Goal: Task Accomplishment & Management: Manage account settings

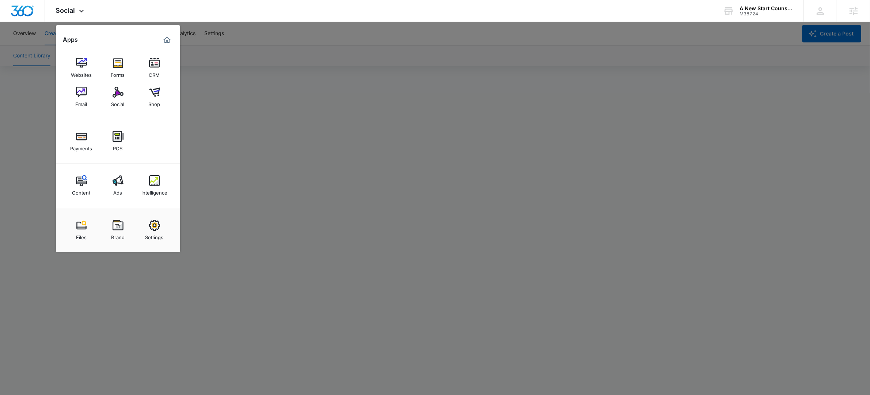
click at [640, 78] on div at bounding box center [435, 197] width 870 height 395
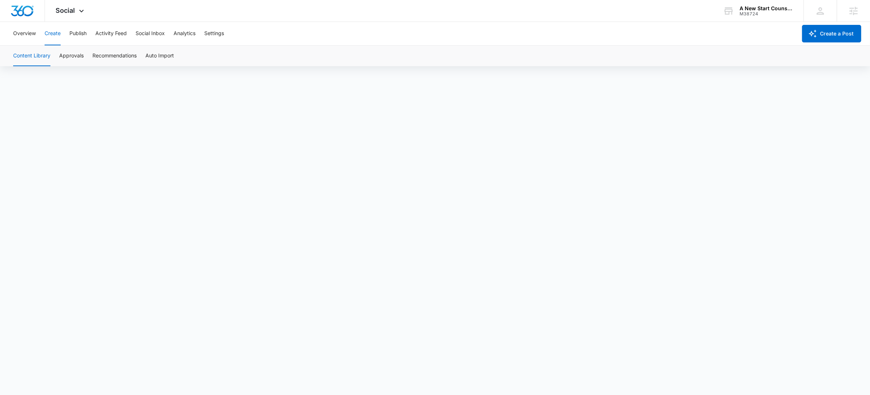
scroll to position [5, 0]
click at [74, 57] on button "Approvals" at bounding box center [71, 56] width 24 height 20
click at [37, 57] on button "Content Library" at bounding box center [31, 56] width 37 height 20
click at [79, 34] on button "Publish" at bounding box center [77, 33] width 17 height 23
click at [65, 64] on button "Schedules" at bounding box center [55, 56] width 25 height 20
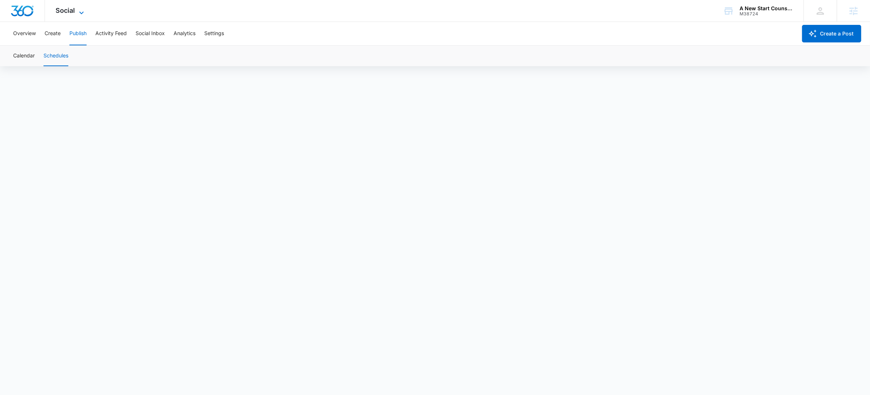
click at [79, 10] on icon at bounding box center [81, 12] width 9 height 9
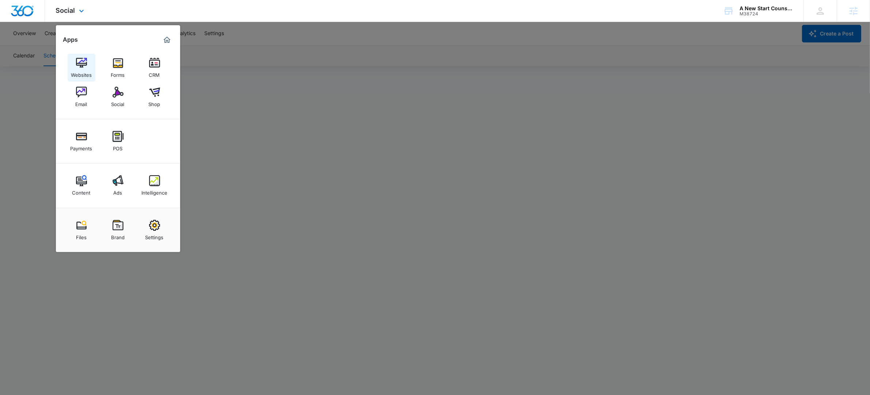
click at [94, 65] on link "Websites" at bounding box center [82, 68] width 28 height 28
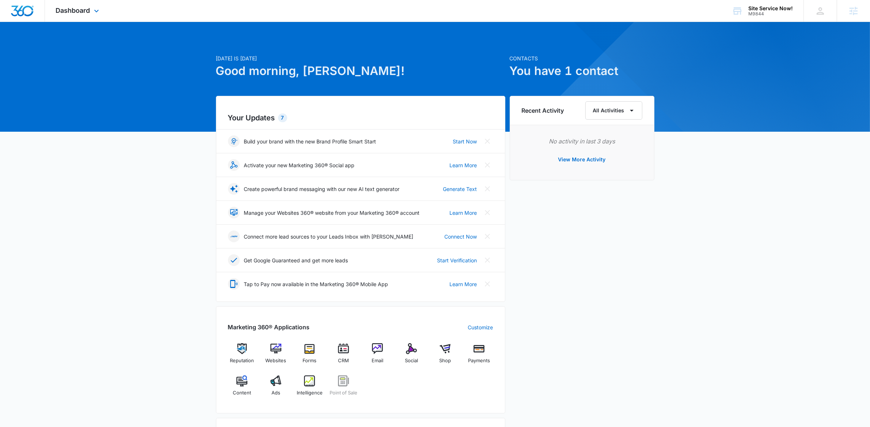
click at [91, 7] on div "Dashboard Apps Reputation Websites Forms CRM Email Social Shop Payments POS Con…" at bounding box center [78, 11] width 67 height 22
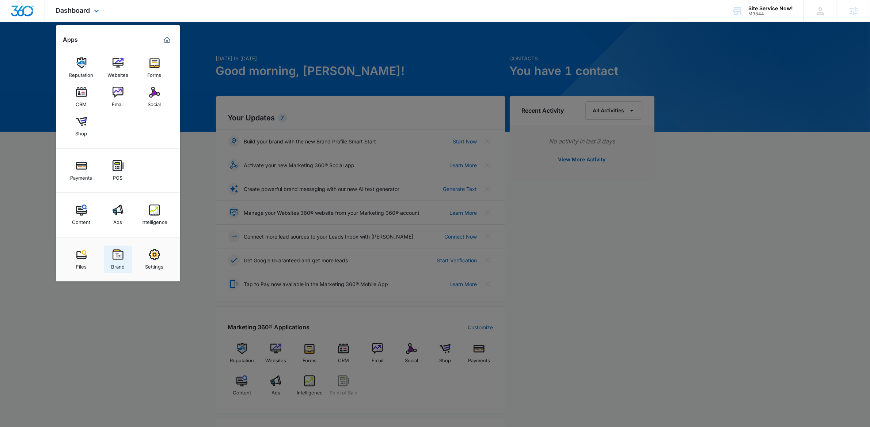
click at [114, 258] on img at bounding box center [118, 254] width 11 height 11
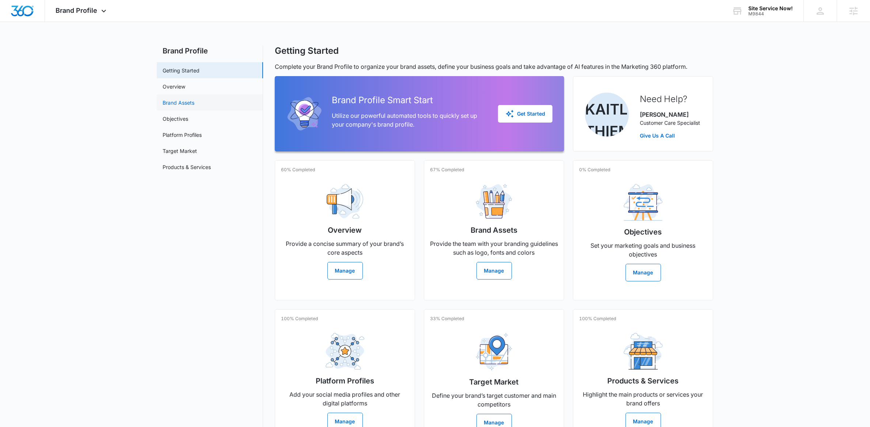
click at [194, 102] on link "Brand Assets" at bounding box center [179, 103] width 32 height 8
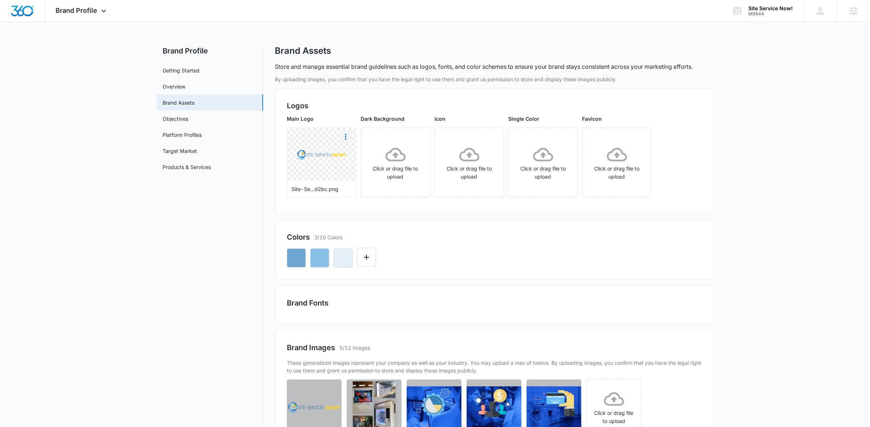
click at [349, 136] on icon "More" at bounding box center [345, 136] width 9 height 9
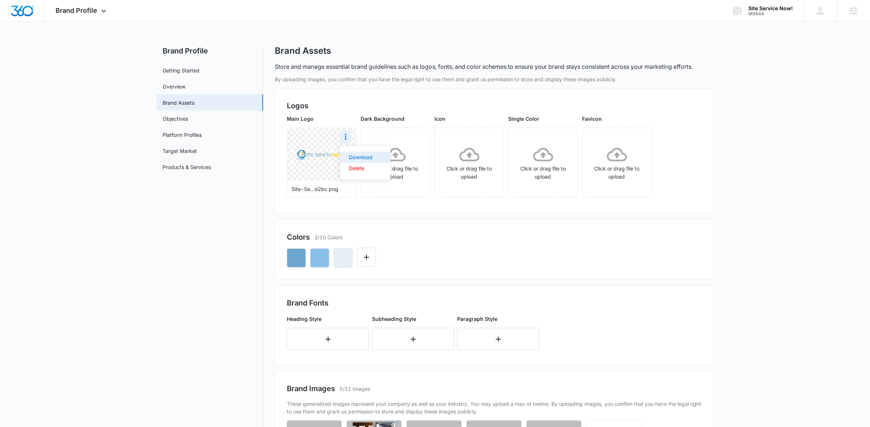
click at [354, 157] on div "Download" at bounding box center [361, 157] width 24 height 5
click at [344, 255] on icon "button" at bounding box center [343, 257] width 9 height 9
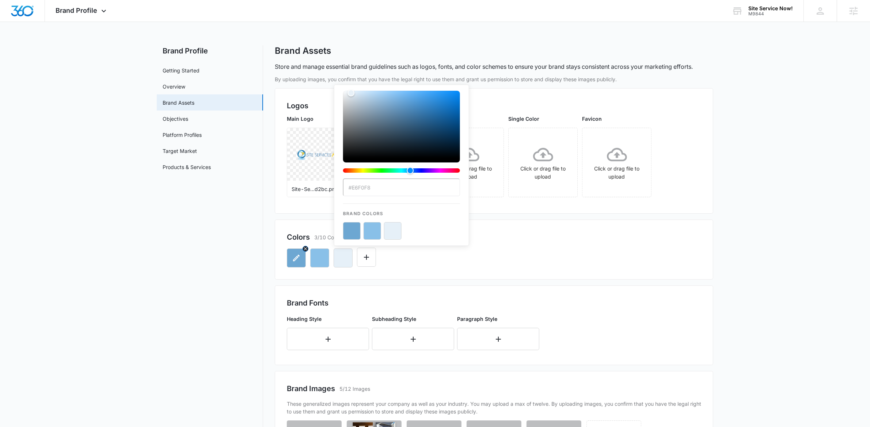
click at [292, 254] on icon "button" at bounding box center [296, 257] width 9 height 9
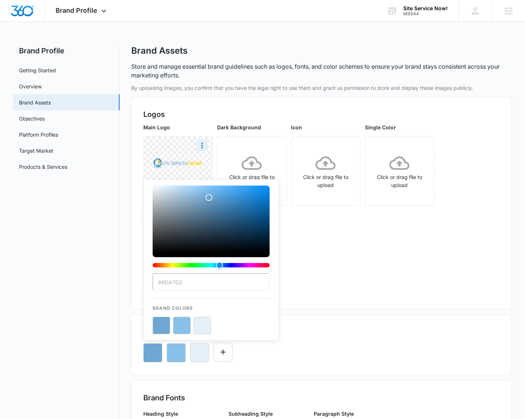
click at [330, 262] on div "Main Logo Site-Se...d2bc.png Dark Background Click or drag file to upload Icon …" at bounding box center [321, 210] width 356 height 173
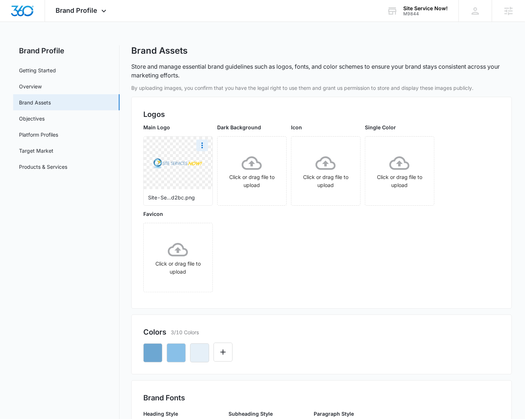
click at [330, 262] on div "Main Logo Site-Se...d2bc.png Dark Background Click or drag file to upload Icon …" at bounding box center [321, 210] width 356 height 173
click at [177, 350] on icon "button" at bounding box center [176, 353] width 9 height 9
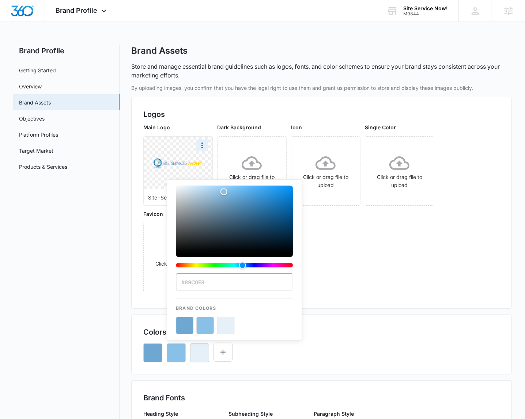
click at [315, 309] on div "By uploading images, you confirm that you have the legal right to use them and …" at bounding box center [321, 400] width 381 height 632
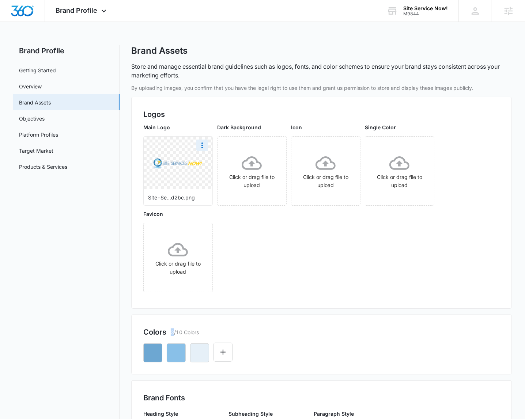
click at [315, 309] on div "By uploading images, you confirm that you have the legal right to use them and …" at bounding box center [321, 400] width 381 height 632
click at [133, 337] on div "Colors 3/10 Colors" at bounding box center [321, 345] width 381 height 60
click at [182, 354] on button "button" at bounding box center [176, 353] width 19 height 19
click at [149, 351] on icon "button" at bounding box center [152, 353] width 9 height 9
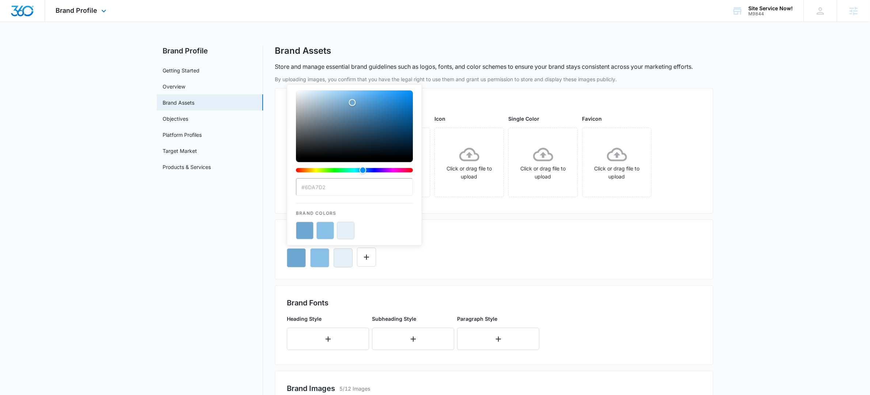
click at [85, 14] on div "Brand Profile Apps Reputation Websites Forms CRM Email Social Shop Payments POS…" at bounding box center [82, 11] width 74 height 22
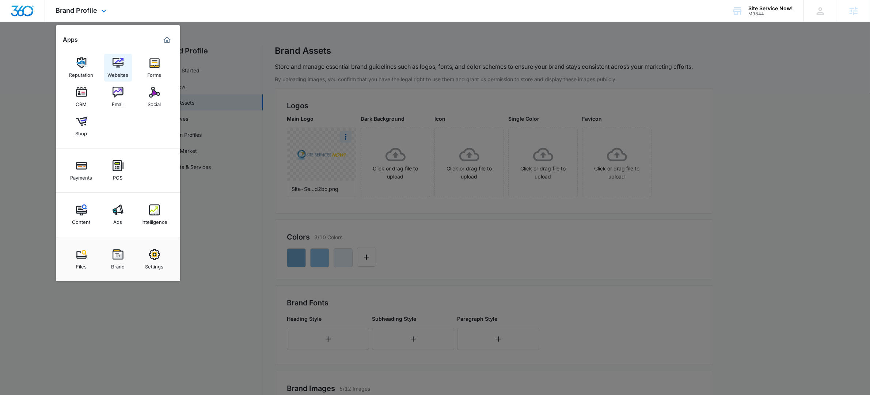
click at [110, 59] on link "Websites" at bounding box center [118, 68] width 28 height 28
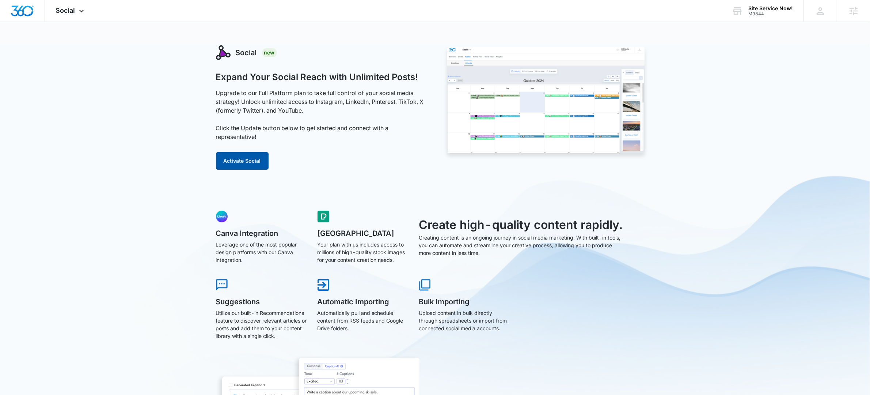
click at [255, 161] on button "Activate Social" at bounding box center [242, 161] width 53 height 18
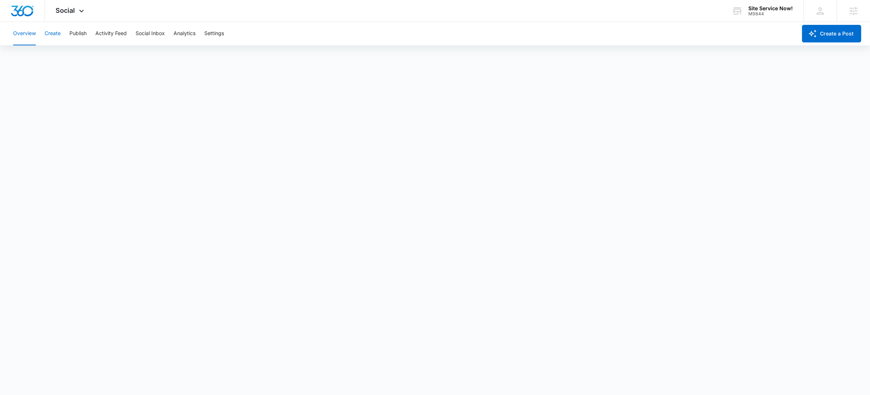
click at [55, 33] on button "Create" at bounding box center [53, 33] width 16 height 23
click at [60, 60] on button "Approvals" at bounding box center [71, 56] width 24 height 20
click at [37, 60] on button "Content Library" at bounding box center [31, 56] width 37 height 20
click at [64, 61] on button "Approvals" at bounding box center [71, 56] width 24 height 20
click at [16, 55] on button "Content Library" at bounding box center [31, 56] width 37 height 20
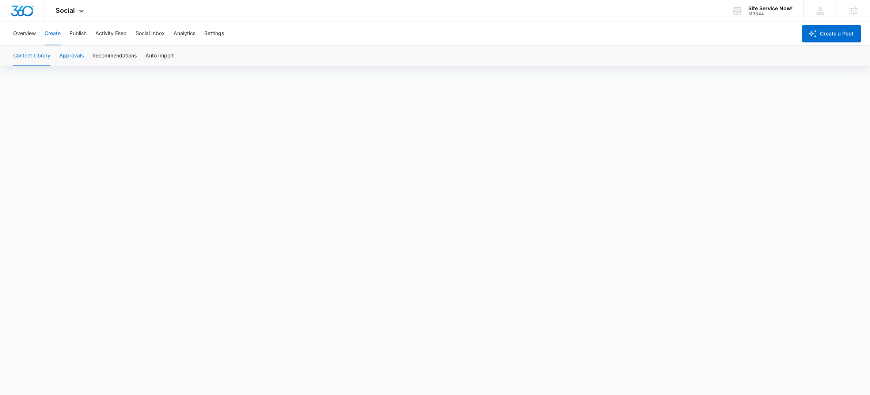
click at [79, 49] on button "Approvals" at bounding box center [71, 56] width 24 height 20
click at [87, 43] on button "Publish" at bounding box center [77, 33] width 17 height 23
click at [49, 57] on button "Schedules" at bounding box center [55, 56] width 25 height 20
